Goal: Find specific page/section: Find specific page/section

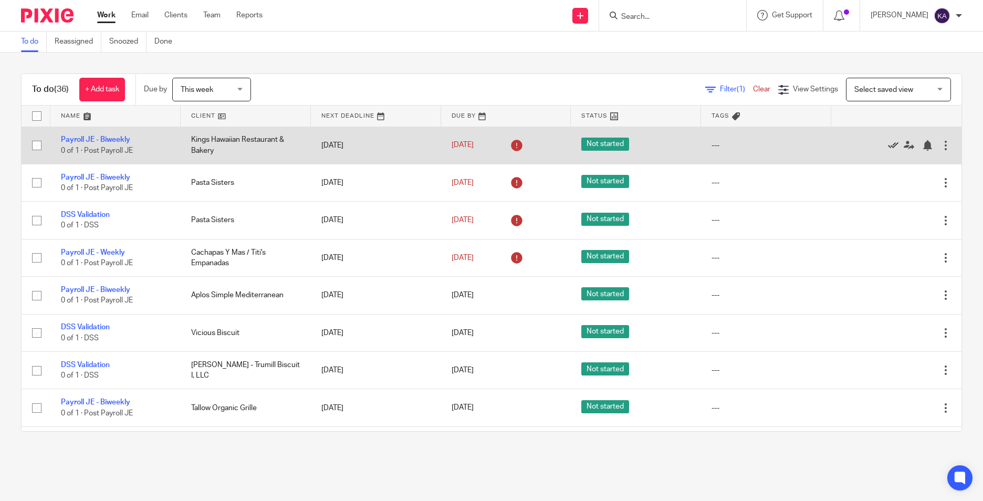
click at [888, 146] on icon at bounding box center [893, 145] width 10 height 10
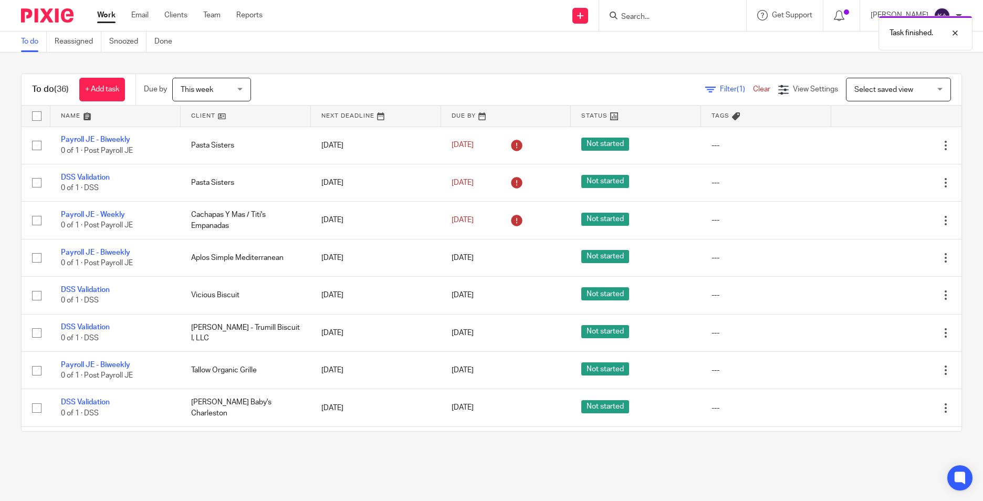
click at [123, 117] on link at bounding box center [115, 116] width 130 height 21
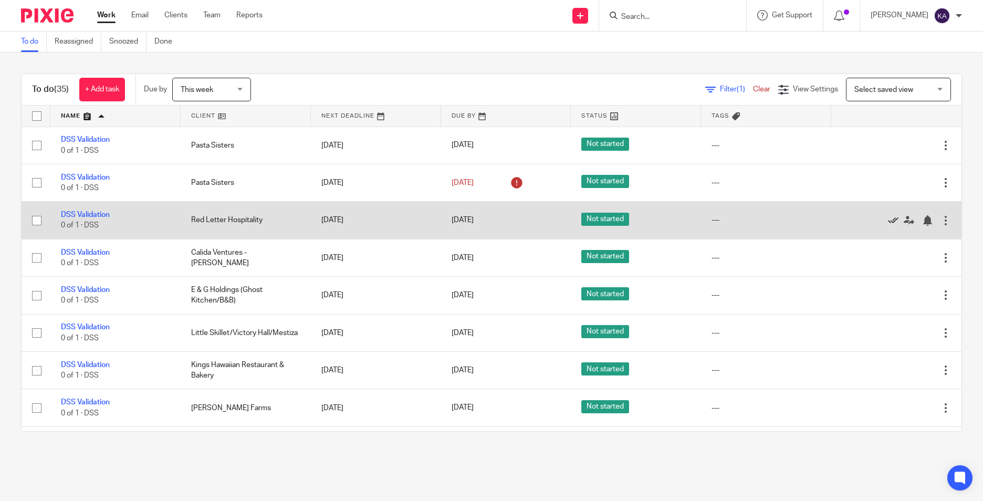
click at [888, 222] on icon at bounding box center [893, 220] width 10 height 10
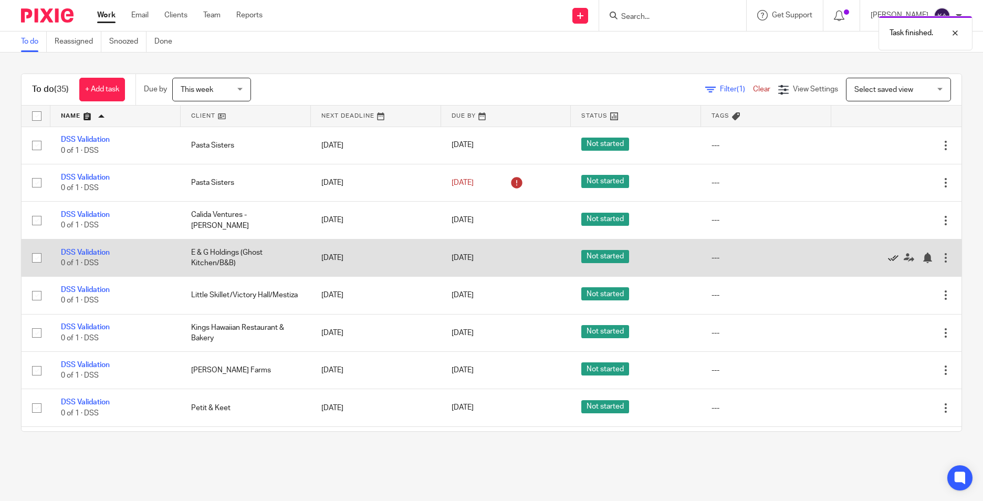
click at [888, 257] on icon at bounding box center [893, 257] width 10 height 10
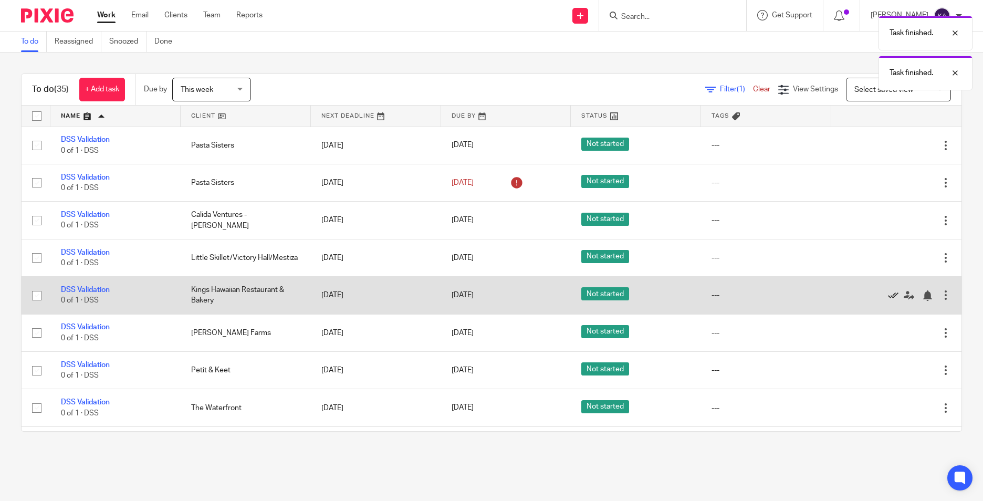
click at [888, 297] on icon at bounding box center [893, 295] width 10 height 10
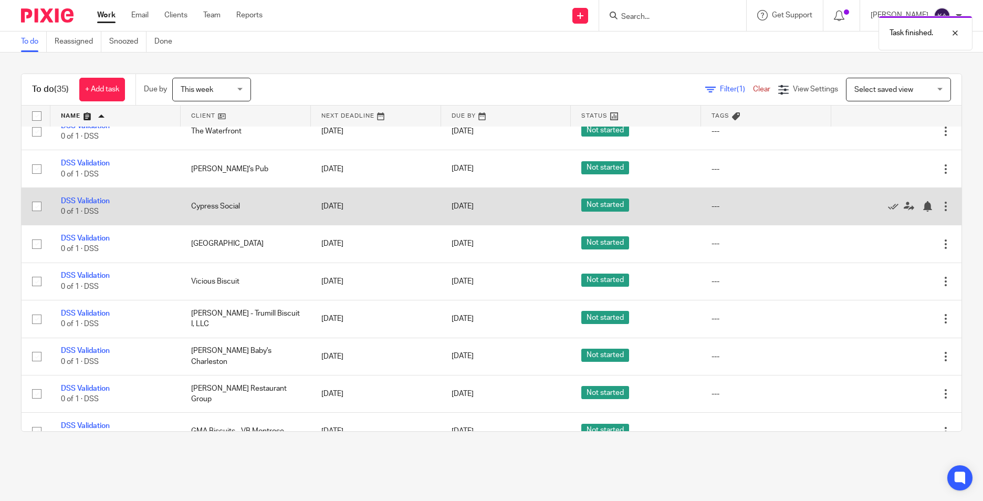
scroll to position [315, 0]
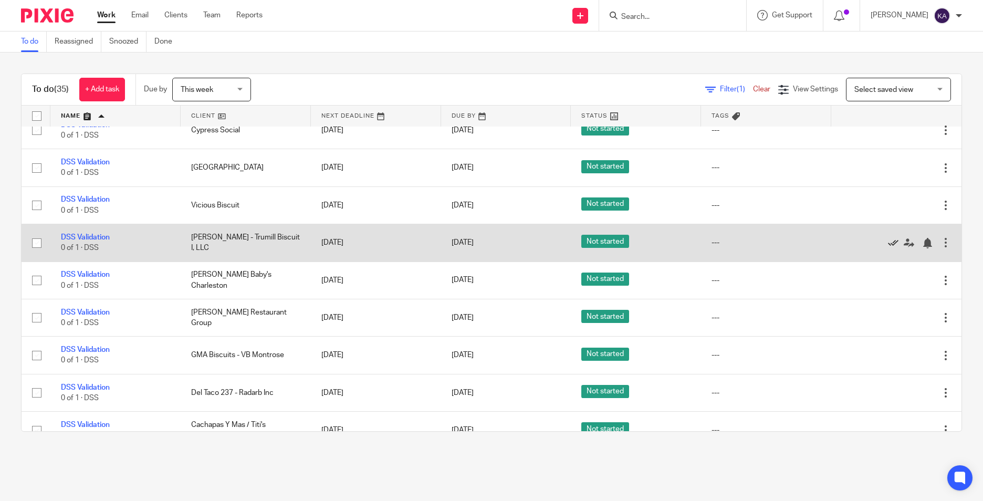
click at [888, 244] on icon at bounding box center [893, 243] width 10 height 10
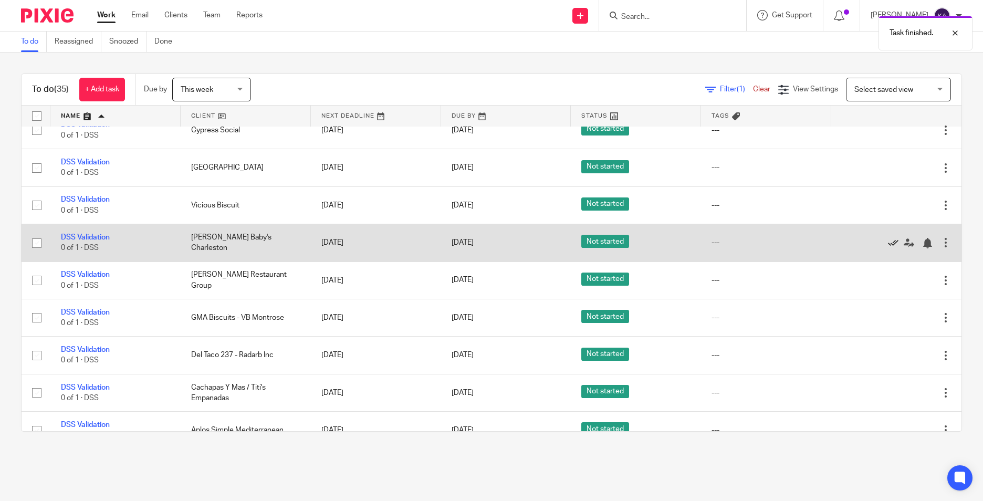
click at [888, 245] on icon at bounding box center [893, 243] width 10 height 10
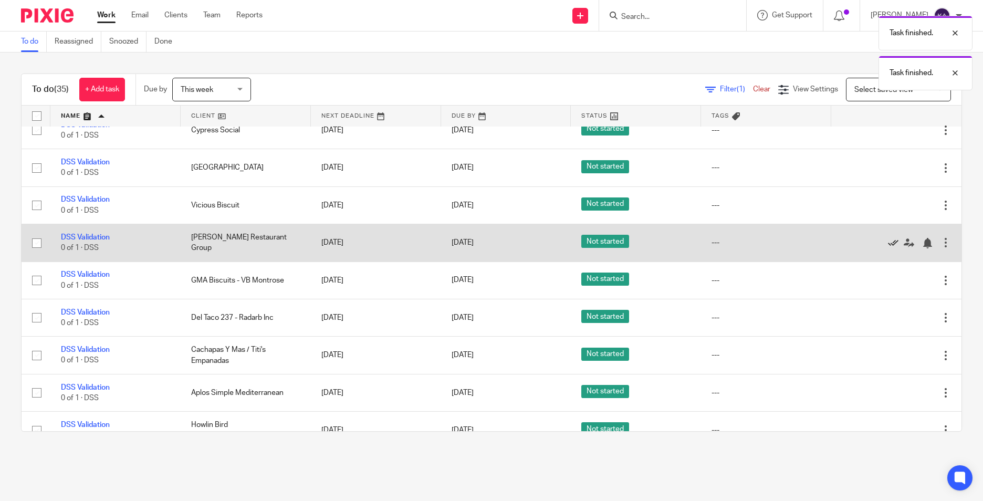
click at [888, 245] on icon at bounding box center [893, 243] width 10 height 10
click at [888, 239] on icon at bounding box center [893, 243] width 10 height 10
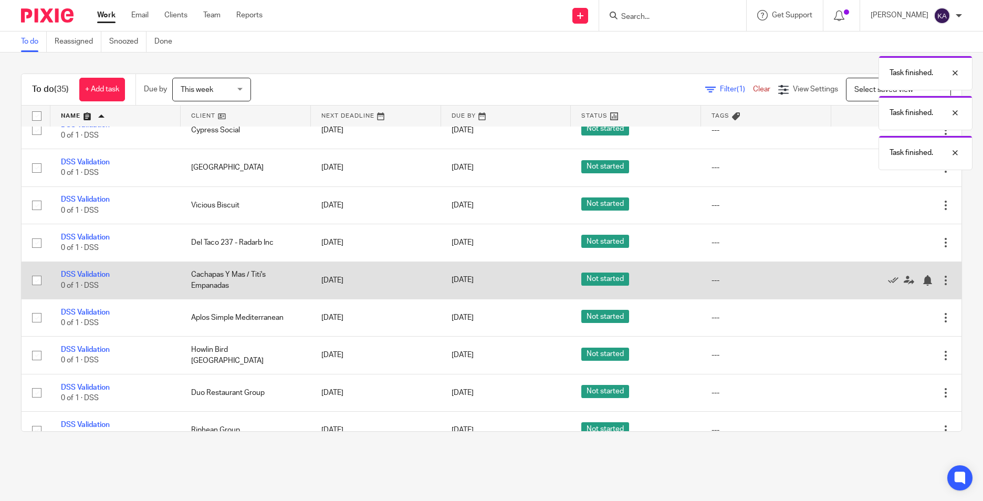
scroll to position [367, 0]
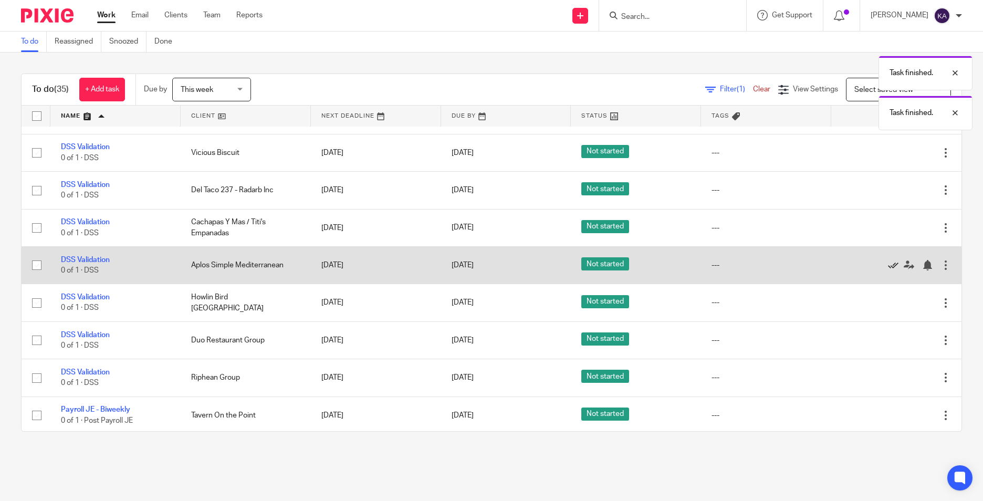
click at [888, 266] on icon at bounding box center [893, 265] width 10 height 10
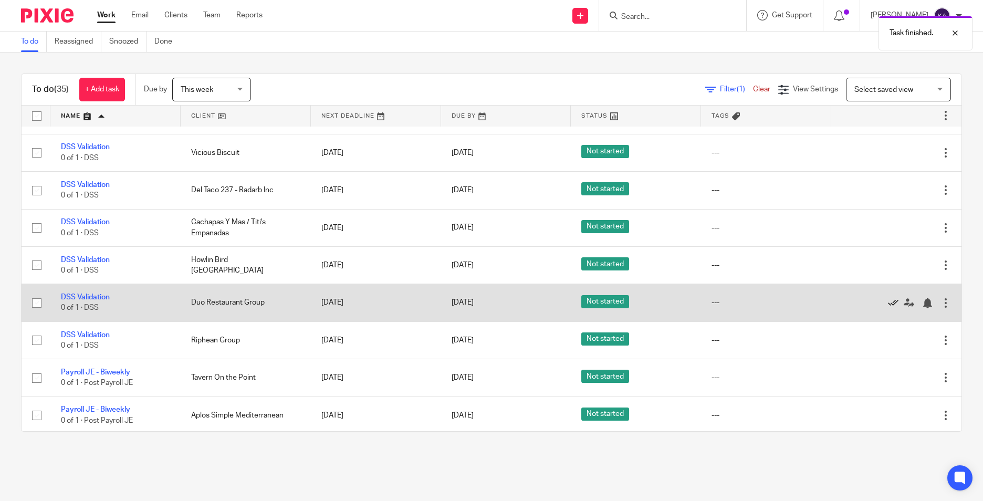
click at [888, 300] on icon at bounding box center [893, 303] width 10 height 10
click at [888, 306] on icon at bounding box center [893, 303] width 10 height 10
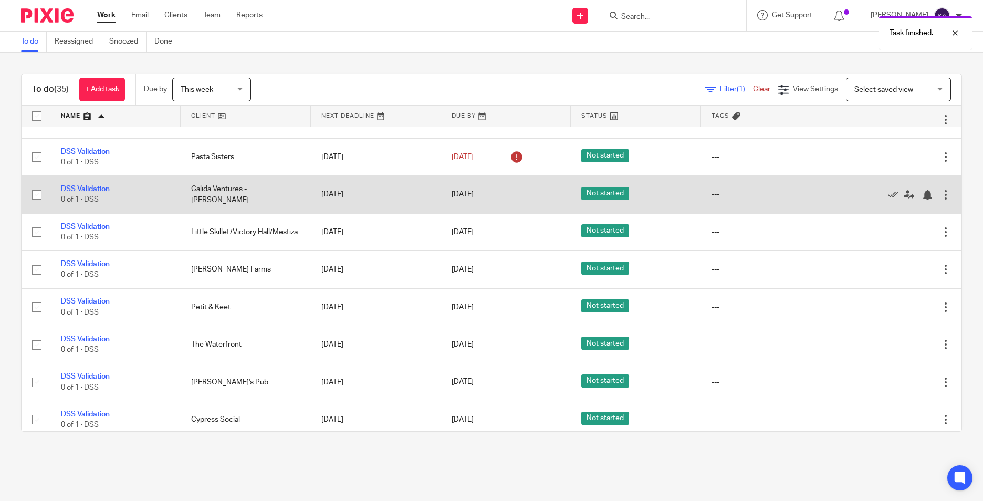
scroll to position [0, 0]
